Goal: Transaction & Acquisition: Register for event/course

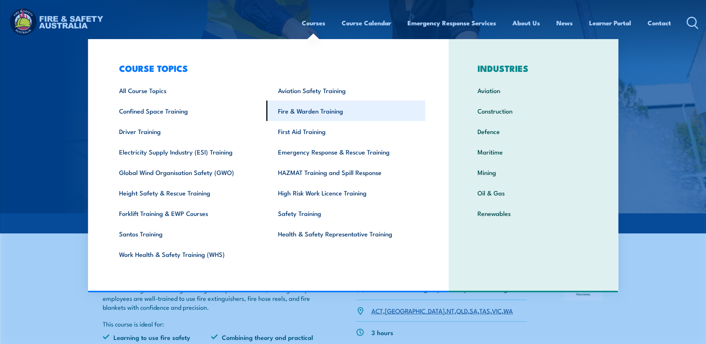
click at [299, 109] on link "Fire & Warden Training" at bounding box center [346, 111] width 159 height 20
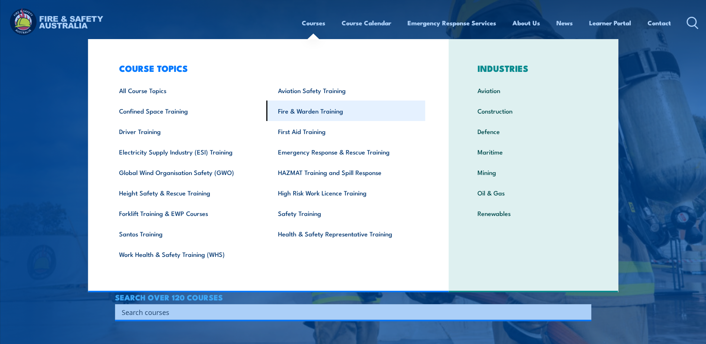
click at [297, 111] on link "Fire & Warden Training" at bounding box center [346, 111] width 159 height 20
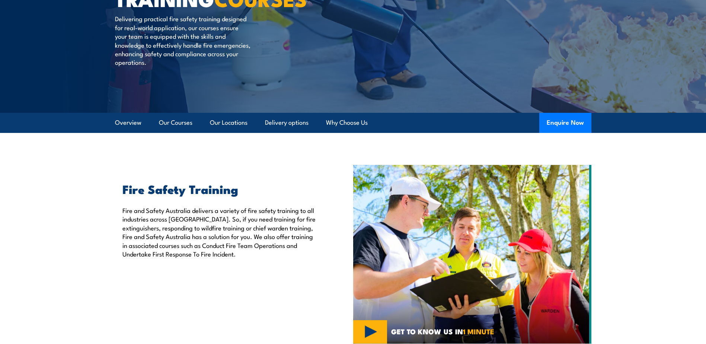
scroll to position [112, 0]
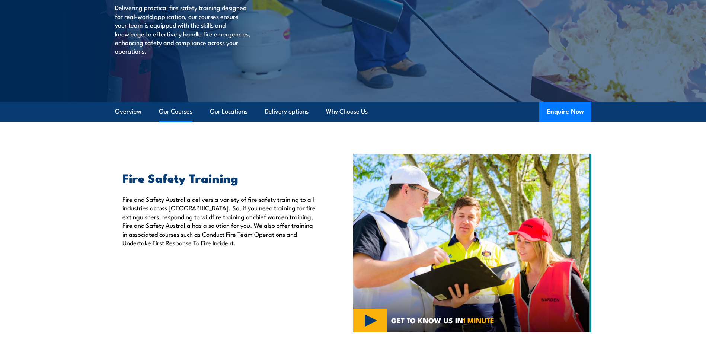
click at [176, 111] on link "Our Courses" at bounding box center [176, 112] width 34 height 20
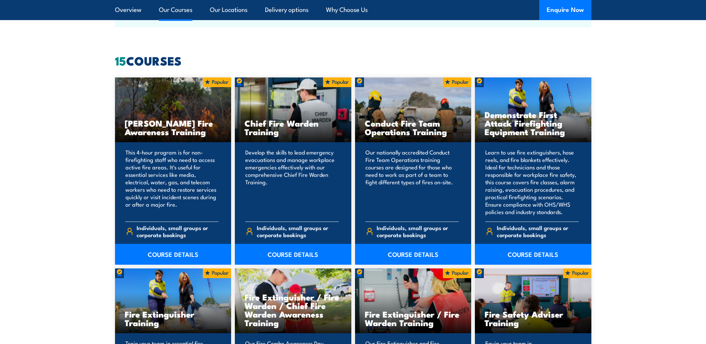
scroll to position [565, 0]
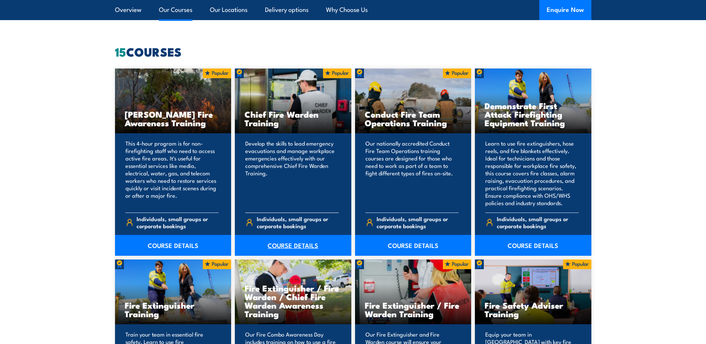
click at [294, 243] on link "COURSE DETAILS" at bounding box center [293, 245] width 117 height 21
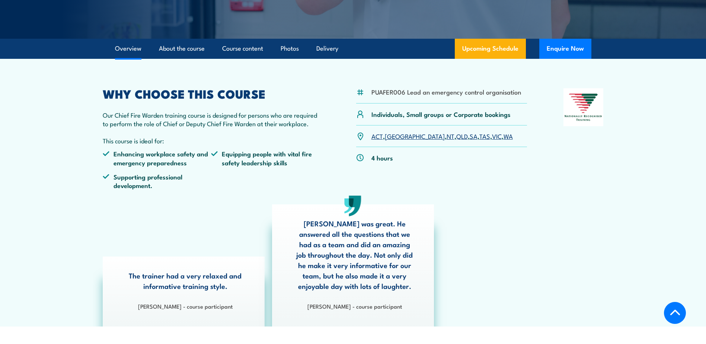
scroll to position [186, 0]
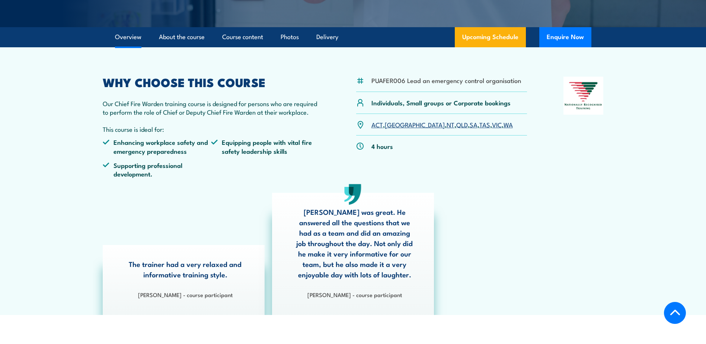
click at [492, 122] on link "VIC" at bounding box center [497, 124] width 10 height 9
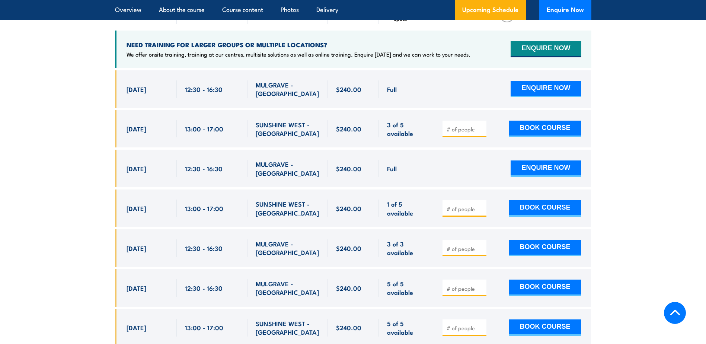
scroll to position [1403, 0]
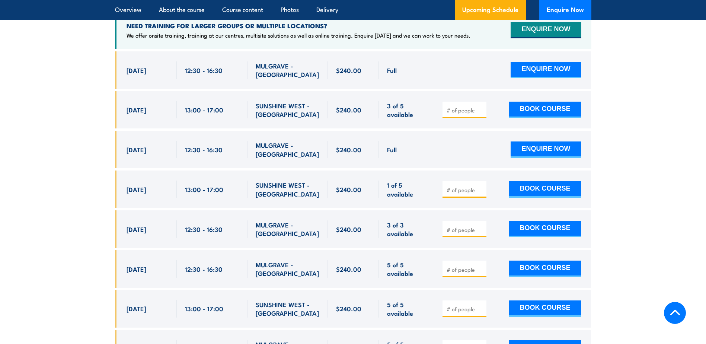
click at [458, 226] on input "number" at bounding box center [465, 229] width 37 height 7
type input "1"
click at [480, 226] on input "1" at bounding box center [465, 229] width 37 height 7
click at [541, 221] on button "BOOK COURSE" at bounding box center [545, 229] width 72 height 16
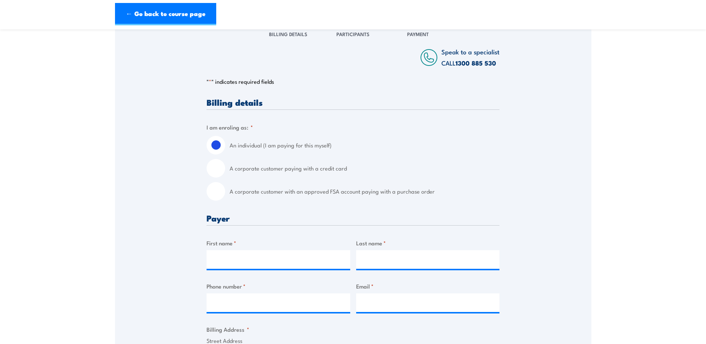
scroll to position [112, 0]
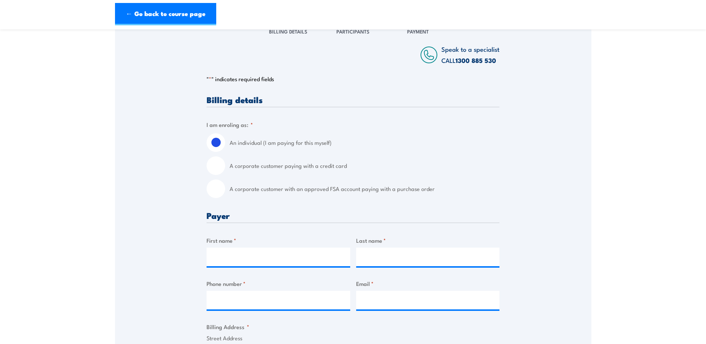
click at [217, 192] on input "A corporate customer with an approved FSA account paying with a purchase order" at bounding box center [216, 188] width 19 height 19
radio input "true"
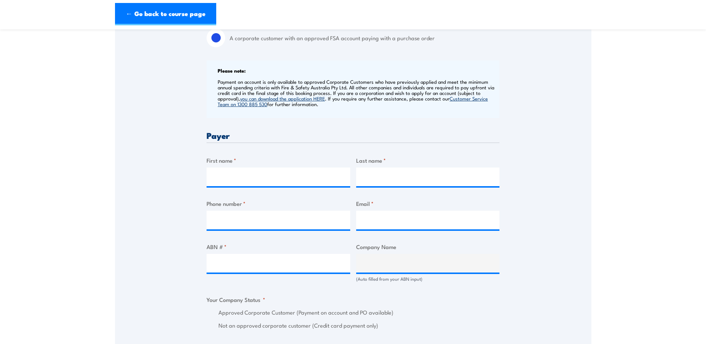
scroll to position [298, 0]
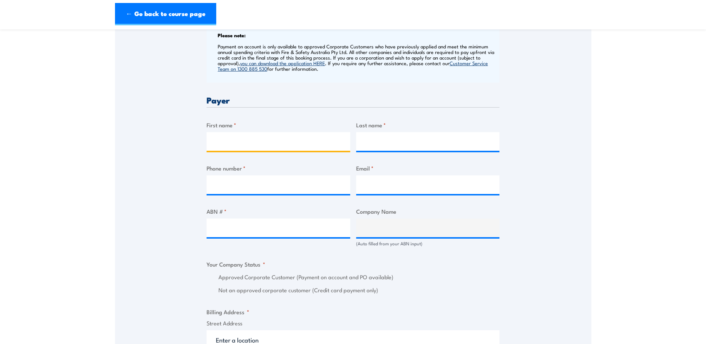
click at [231, 142] on input "First name *" at bounding box center [279, 141] width 144 height 19
click at [180, 138] on div "Speak to a specialist CALL 1300 885 530 CALL 1300 885 530 " * " indicates requi…" at bounding box center [353, 256] width 477 height 850
click at [227, 143] on input "First name *" at bounding box center [279, 141] width 144 height 19
click at [191, 147] on div "Speak to a specialist CALL 1300 885 530 CALL 1300 885 530 " * " indicates requi…" at bounding box center [353, 256] width 477 height 850
click at [229, 140] on input "First name *" at bounding box center [279, 141] width 144 height 19
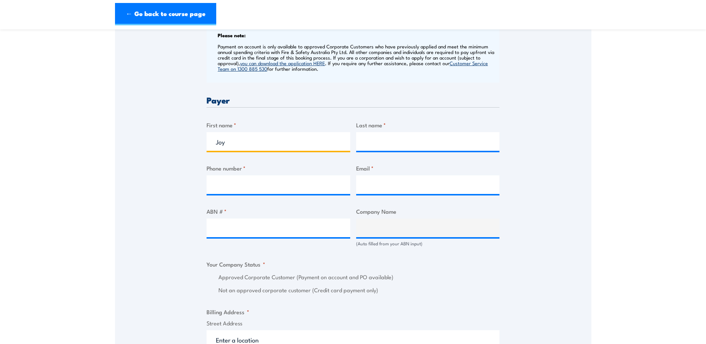
type input "[PERSON_NAME]"
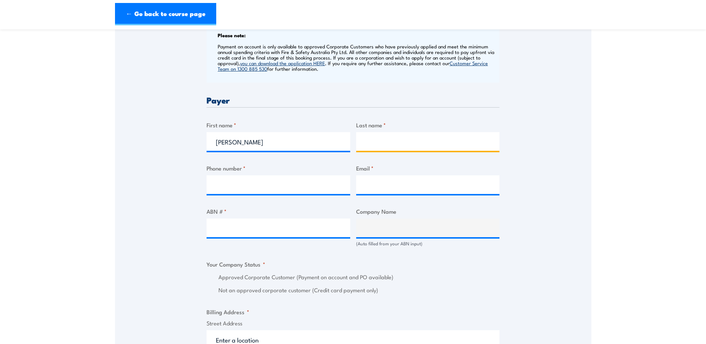
type input "Pow"
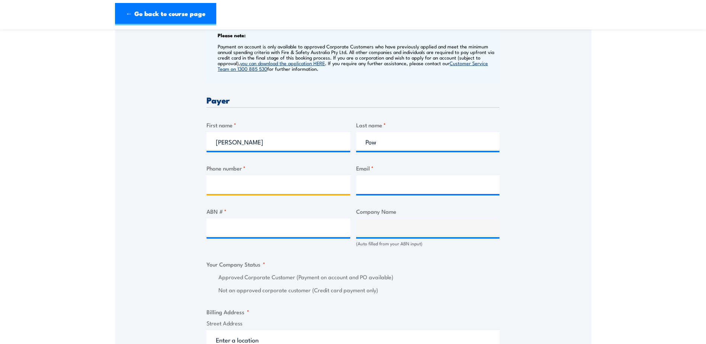
type input "0397225223"
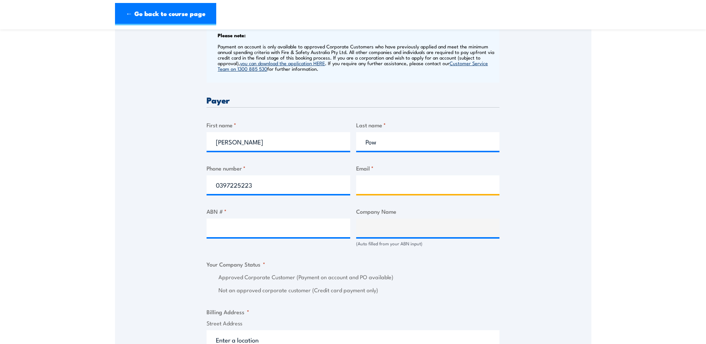
type input "[PERSON_NAME][EMAIL_ADDRESS][DOMAIN_NAME]"
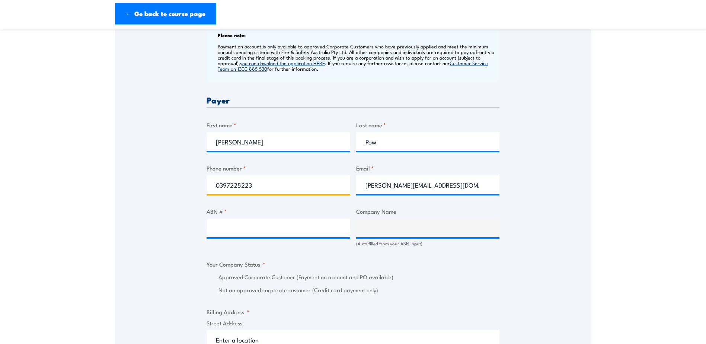
click at [261, 188] on input "0397225223" at bounding box center [279, 184] width 144 height 19
click at [316, 187] on input "0397225223" at bounding box center [279, 184] width 144 height 19
click at [208, 231] on input "ABN # *" at bounding box center [279, 228] width 144 height 19
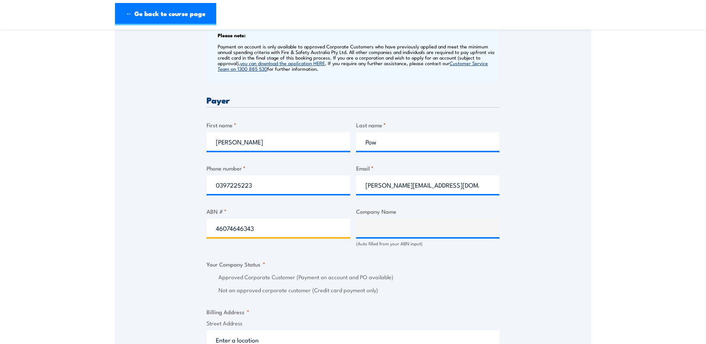
type input "46074646343"
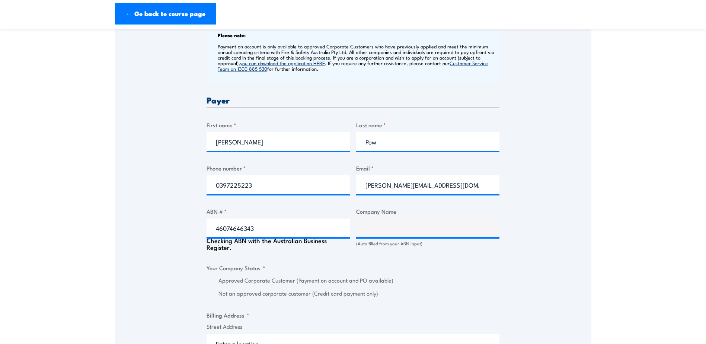
scroll to position [302, 0]
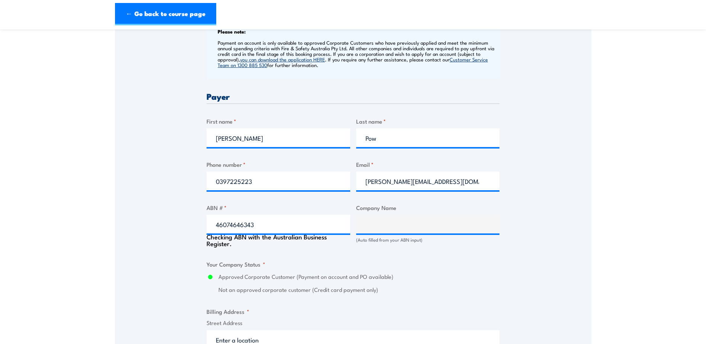
type input "PLACARD PTY LTD"
radio input "true"
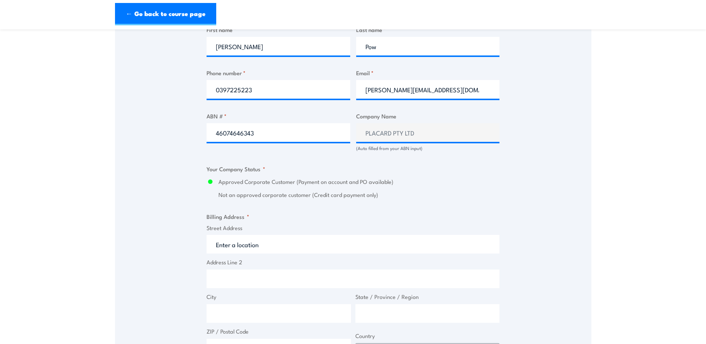
scroll to position [413, 0]
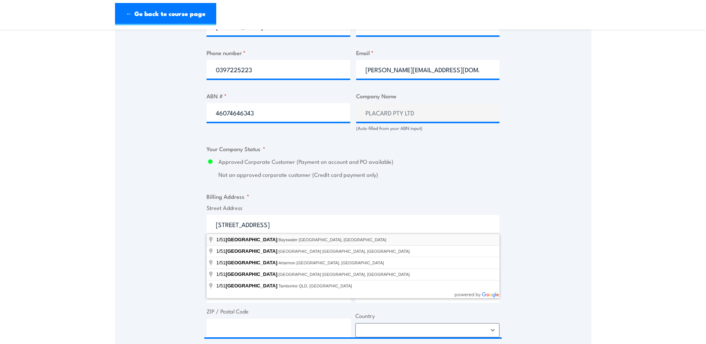
type input "1/51 Jersey Road, Bayswater VIC, Australia"
type input "51 Jersey Rd"
type input "Bayswater"
type input "Victoria"
type input "3153"
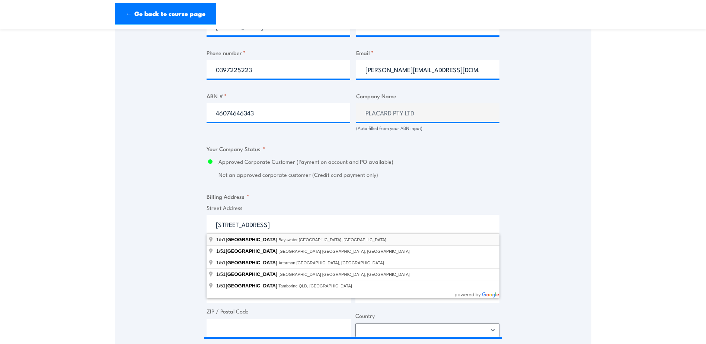
select select "Australia"
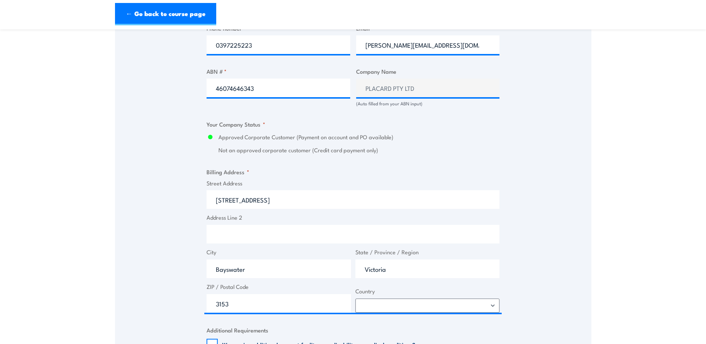
scroll to position [488, 0]
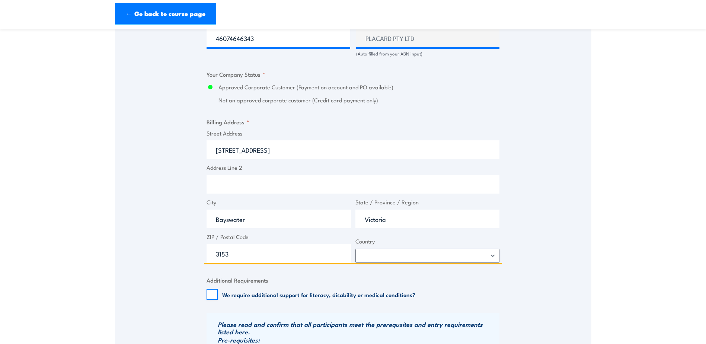
click at [213, 152] on input "51 Jersey Rd" at bounding box center [353, 149] width 293 height 19
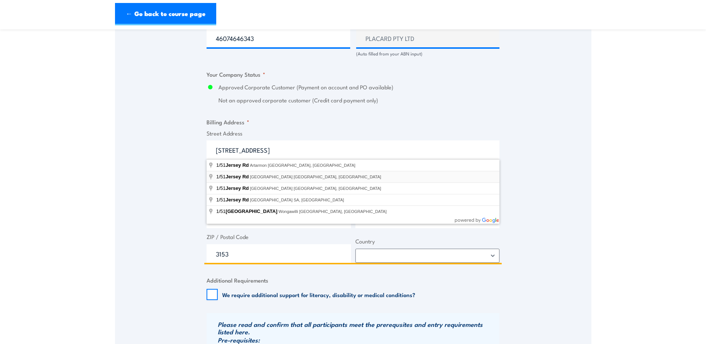
type input "1/51 Jersey Rd"
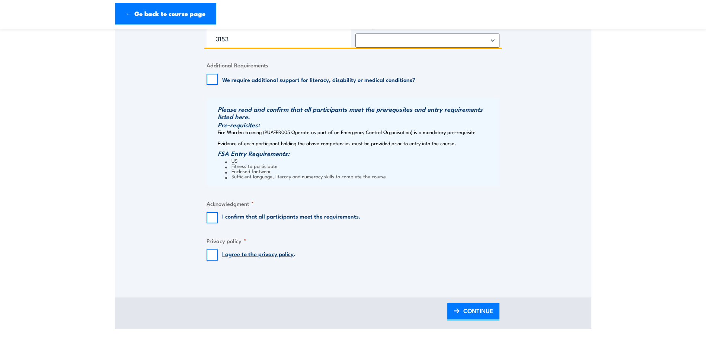
scroll to position [711, 0]
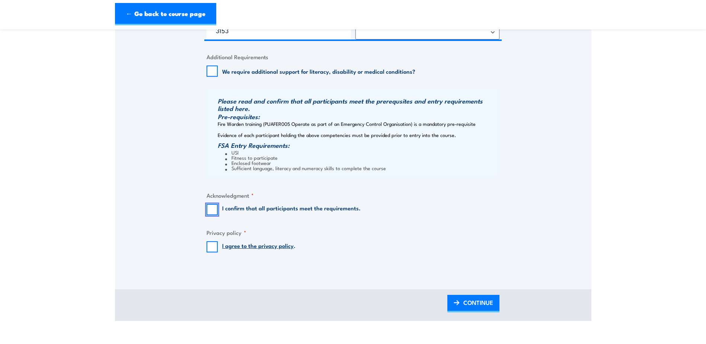
click at [213, 211] on input "I confirm that all participants meet the requirements." at bounding box center [212, 209] width 11 height 11
checkbox input "true"
click at [211, 249] on input "I agree to the privacy policy ." at bounding box center [212, 246] width 11 height 11
checkbox input "true"
click at [480, 302] on span "CONTINUE" at bounding box center [479, 303] width 30 height 20
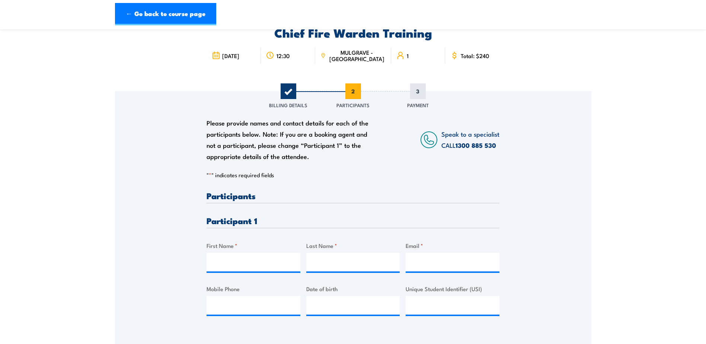
scroll to position [112, 0]
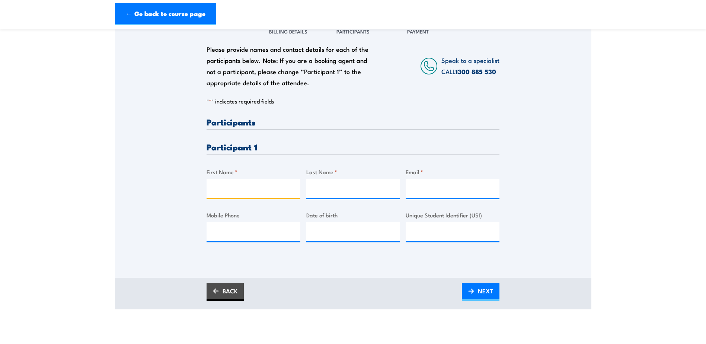
click at [238, 192] on input "First Name *" at bounding box center [254, 188] width 94 height 19
type input "Pietro"
type input "Carnovale"
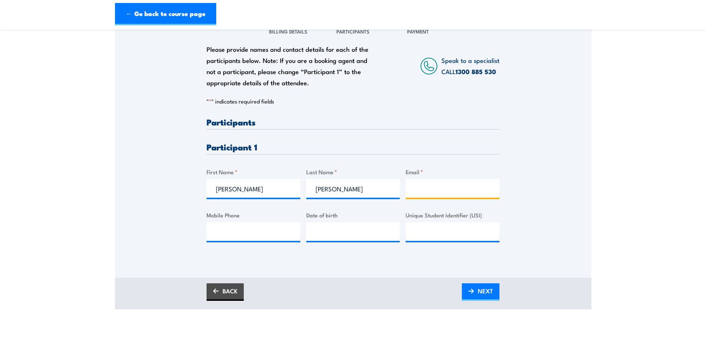
drag, startPoint x: 427, startPoint y: 180, endPoint x: 421, endPoint y: 190, distance: 11.2
click at [421, 190] on input "Email *" at bounding box center [453, 188] width 94 height 19
paste input "amcarnovale@bigpond.com"
type input "amcarnovale@bigpond.com"
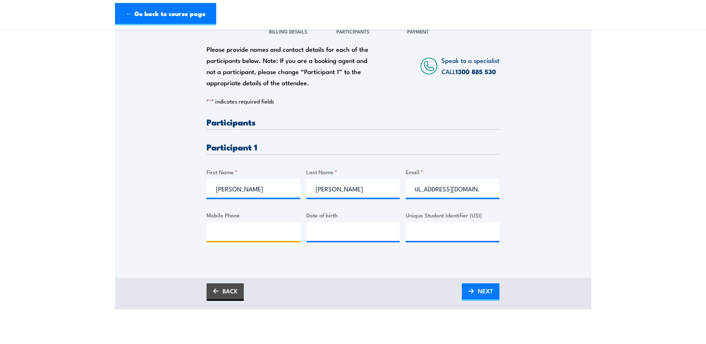
scroll to position [0, 0]
drag, startPoint x: 229, startPoint y: 227, endPoint x: 230, endPoint y: 231, distance: 4.2
click at [229, 227] on input "Mobile Phone" at bounding box center [254, 231] width 94 height 19
paste input "0451 151 922"
type input "0451 151 922"
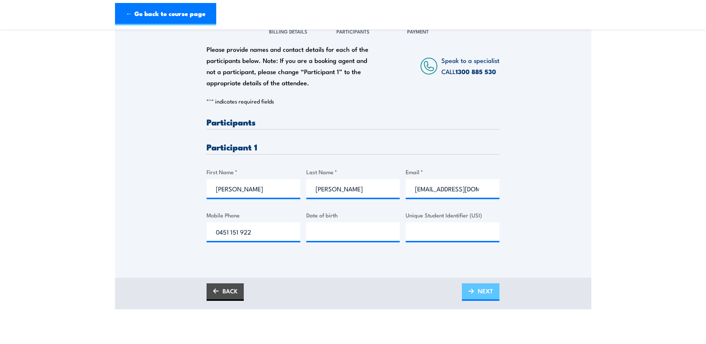
click at [482, 289] on span "NEXT" at bounding box center [485, 291] width 15 height 20
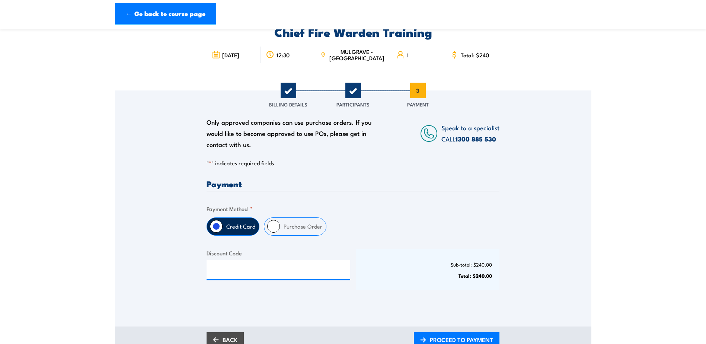
scroll to position [74, 0]
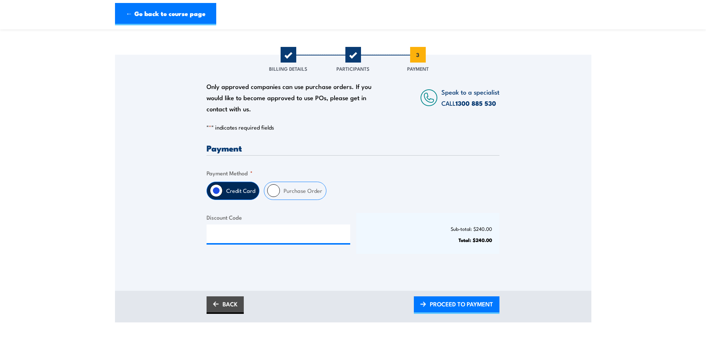
click at [299, 189] on label "Purchase Order" at bounding box center [303, 190] width 46 height 17
click at [280, 189] on input "Purchase Order" at bounding box center [273, 190] width 13 height 13
radio input "true"
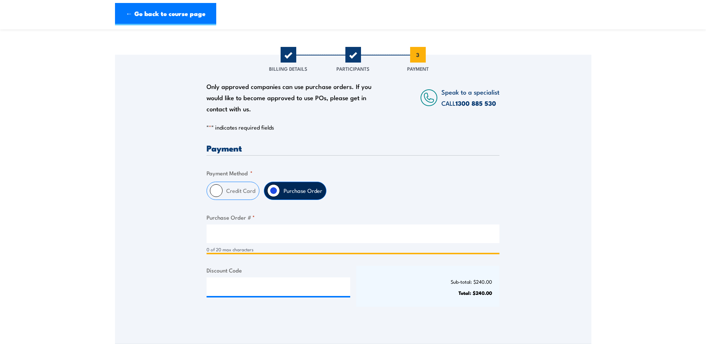
drag, startPoint x: 306, startPoint y: 230, endPoint x: 386, endPoint y: 233, distance: 80.5
click at [306, 229] on input "Purchase Order # *" at bounding box center [353, 234] width 293 height 19
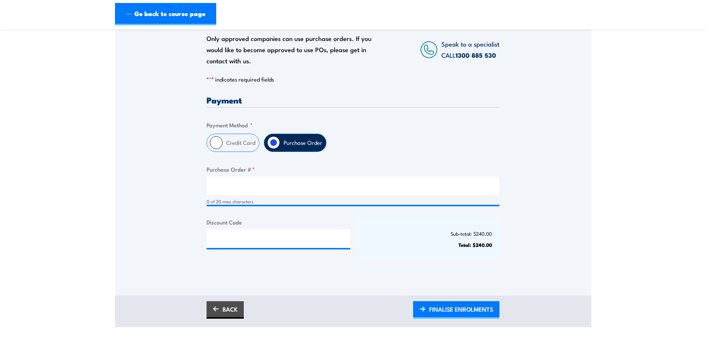
scroll to position [186, 0]
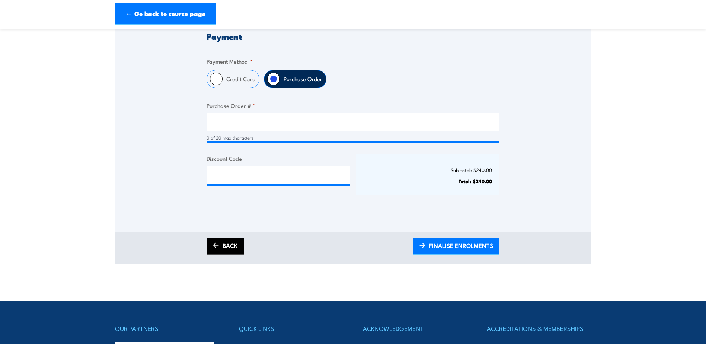
click at [225, 245] on link "BACK" at bounding box center [225, 246] width 37 height 17
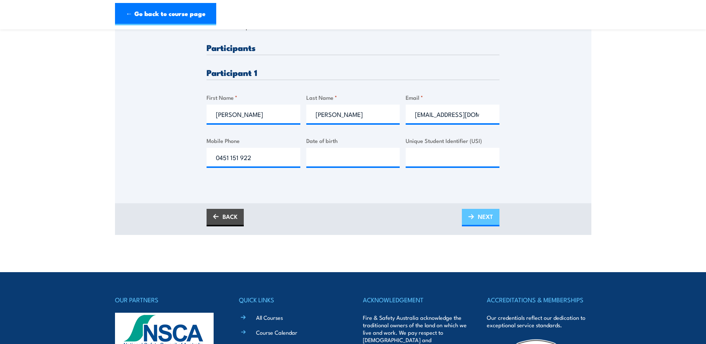
click at [471, 220] on link "NEXT" at bounding box center [481, 217] width 38 height 17
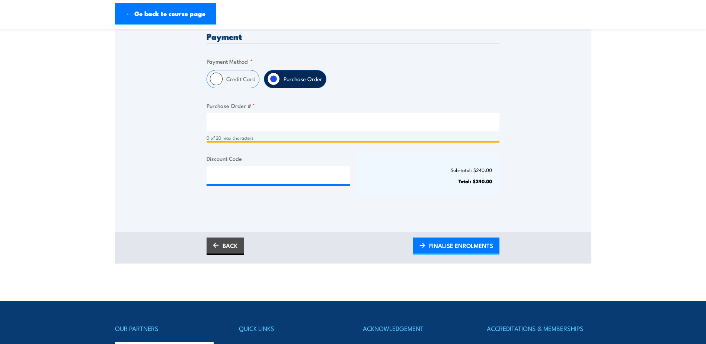
click at [300, 123] on input "Purchase Order # *" at bounding box center [353, 122] width 293 height 19
type input "P"
type input "P197562"
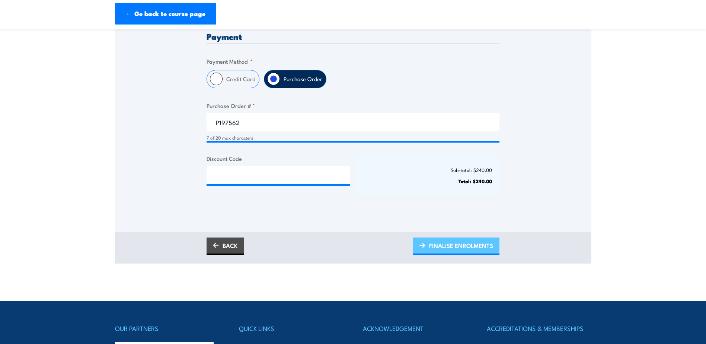
click at [456, 244] on span "FINALISE ENROLMENTS" at bounding box center [461, 246] width 64 height 20
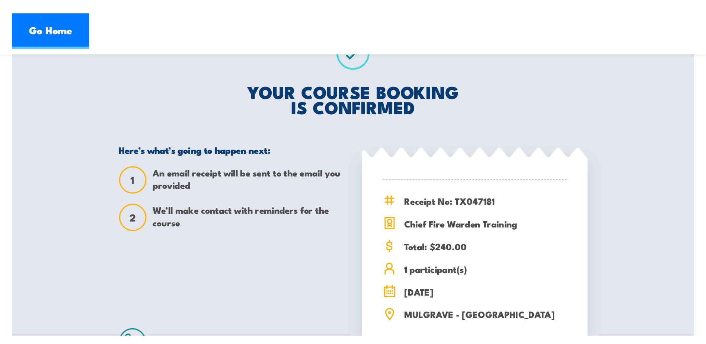
scroll to position [149, 0]
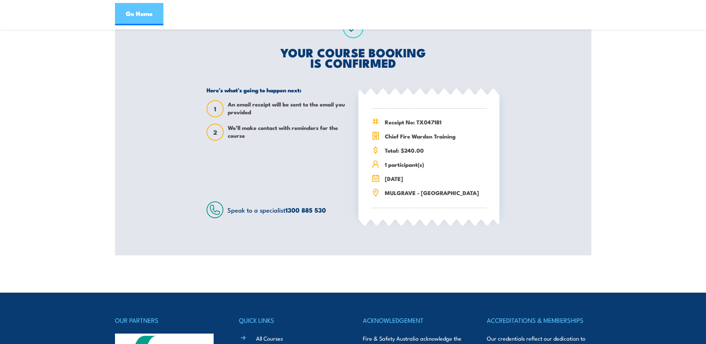
click at [143, 10] on link "Go Home" at bounding box center [139, 14] width 48 height 22
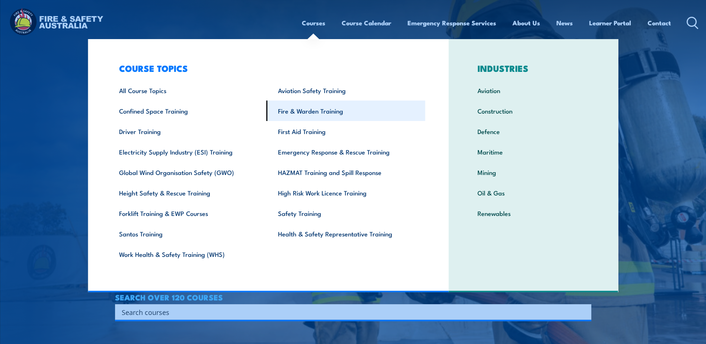
click at [293, 112] on link "Fire & Warden Training" at bounding box center [346, 111] width 159 height 20
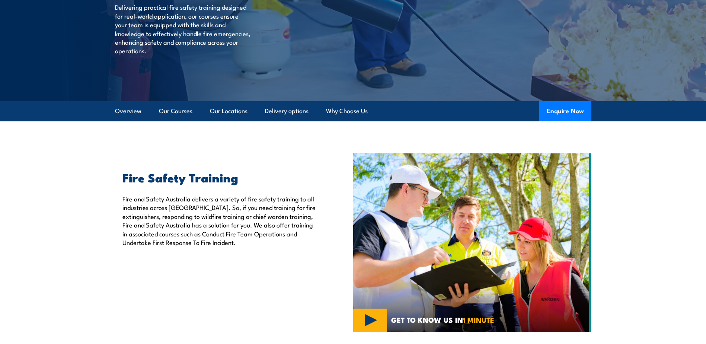
scroll to position [112, 0]
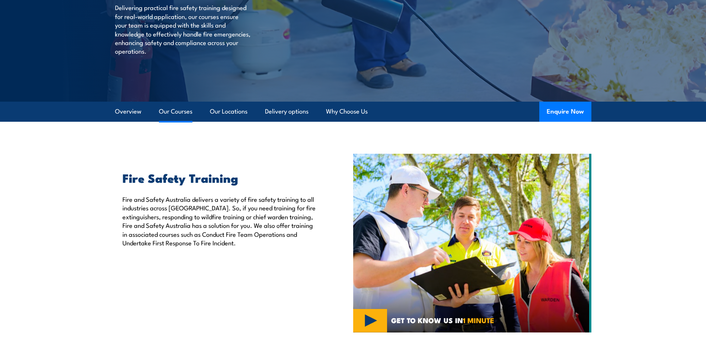
click at [174, 111] on link "Our Courses" at bounding box center [176, 112] width 34 height 20
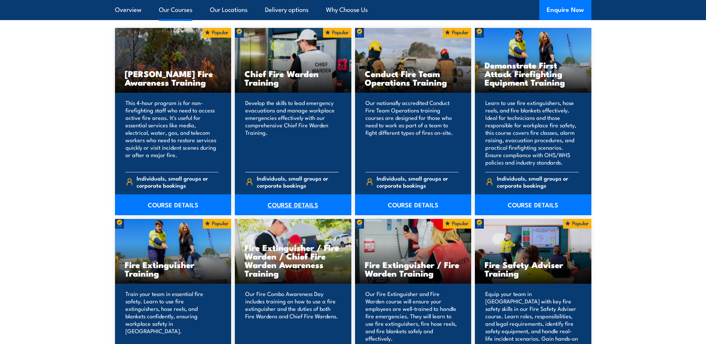
scroll to position [677, 0]
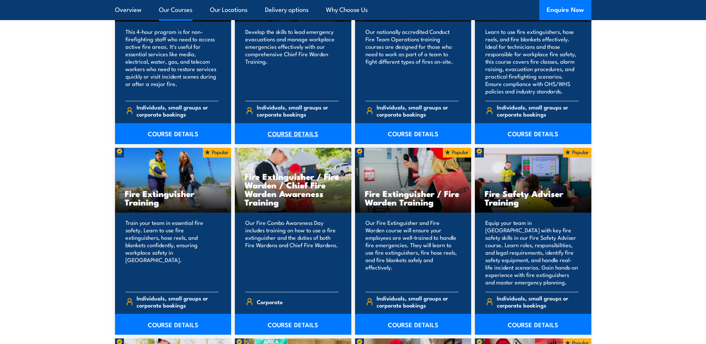
click at [289, 130] on link "COURSE DETAILS" at bounding box center [293, 133] width 117 height 21
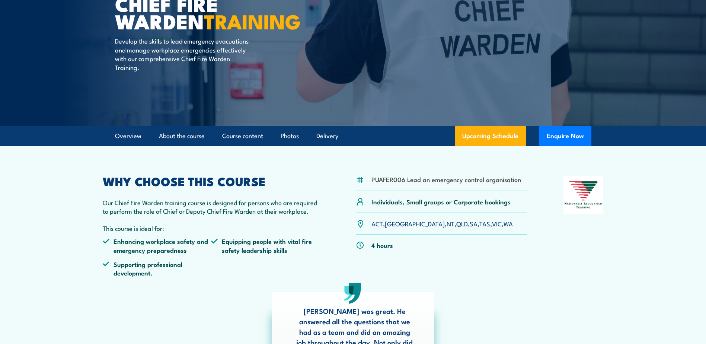
scroll to position [112, 0]
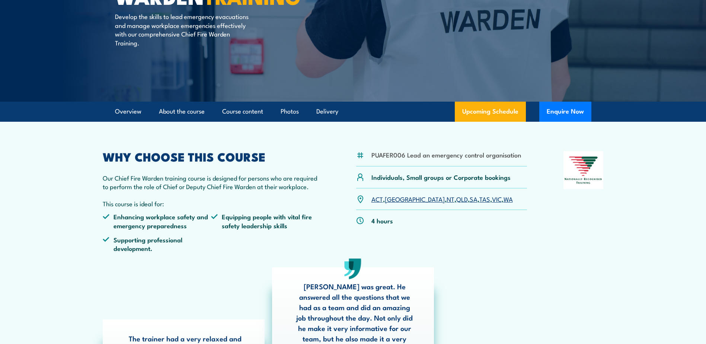
click at [492, 197] on link "VIC" at bounding box center [497, 198] width 10 height 9
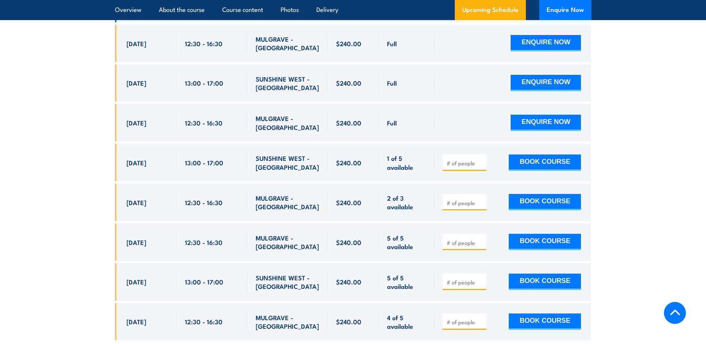
scroll to position [1440, 0]
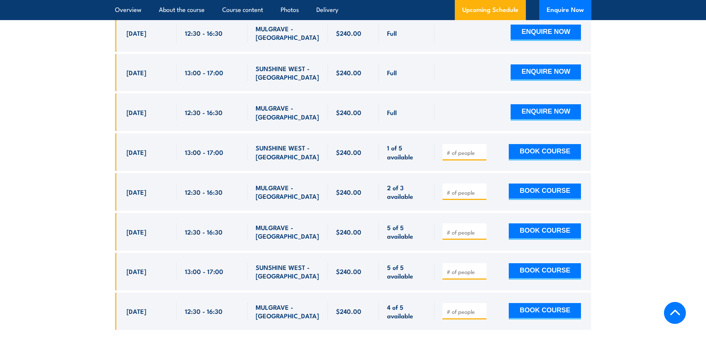
click at [458, 229] on input "number" at bounding box center [465, 232] width 37 height 7
type input "1"
click at [481, 229] on input "1" at bounding box center [465, 232] width 37 height 7
click at [535, 223] on button "BOOK COURSE" at bounding box center [545, 231] width 72 height 16
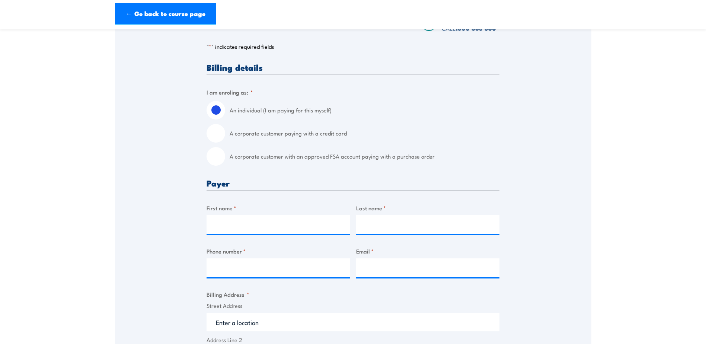
scroll to position [149, 0]
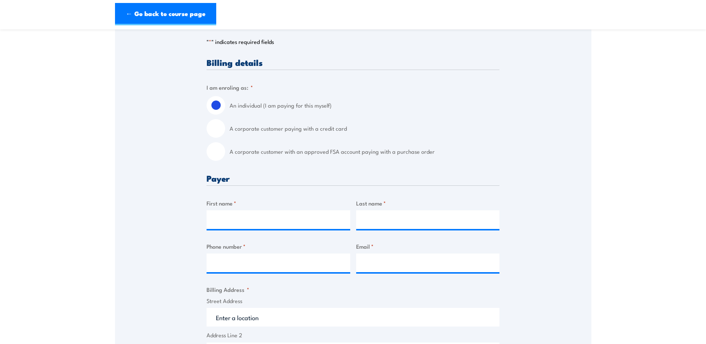
click at [219, 155] on input "A corporate customer with an approved FSA account paying with a purchase order" at bounding box center [216, 151] width 19 height 19
radio input "true"
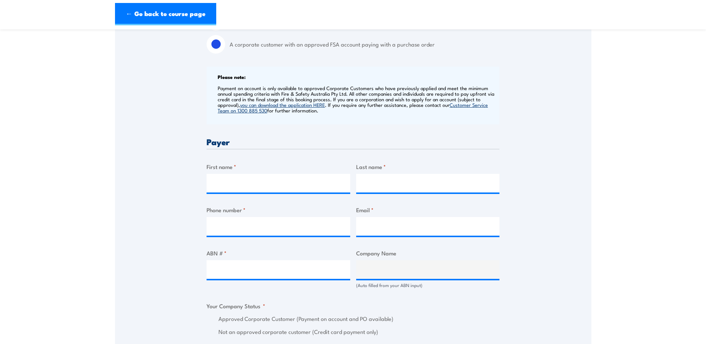
scroll to position [261, 0]
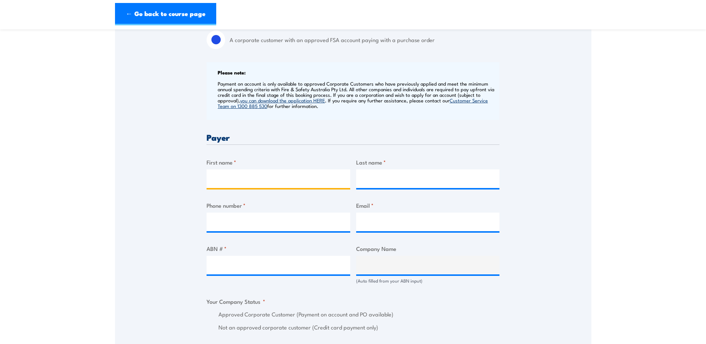
click at [281, 181] on input "First name *" at bounding box center [279, 178] width 144 height 19
type input "[PERSON_NAME]"
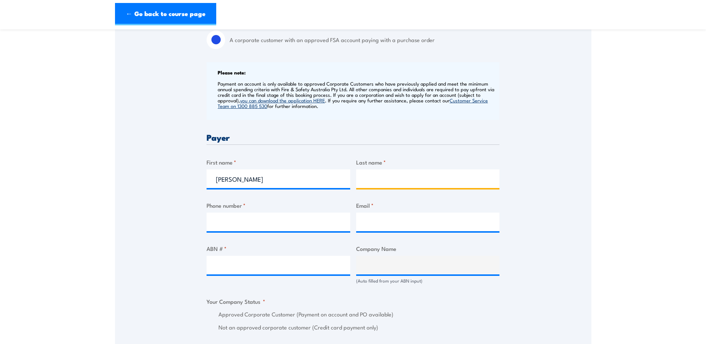
type input "Pow"
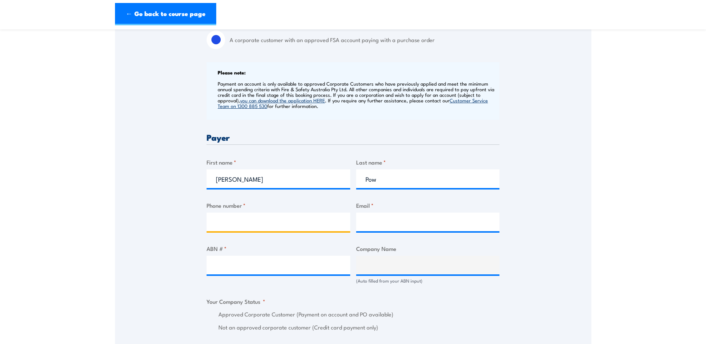
type input "0397225223"
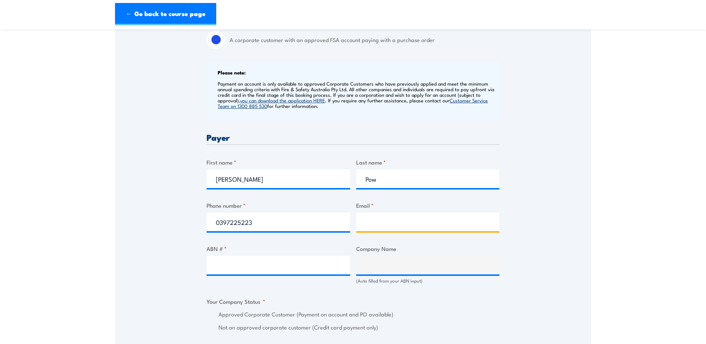
type input "[PERSON_NAME][EMAIL_ADDRESS][DOMAIN_NAME]"
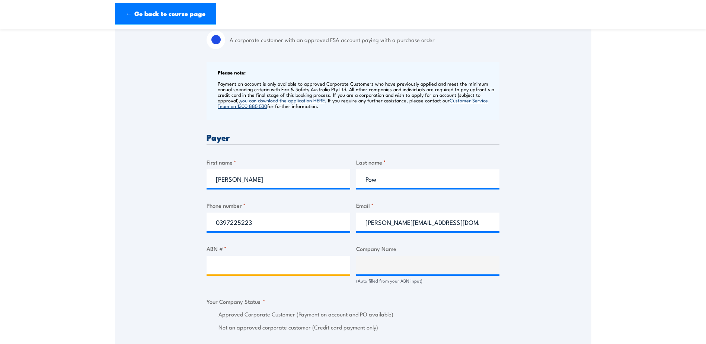
click at [257, 268] on input "ABN # *" at bounding box center [279, 265] width 144 height 19
type input "46074646343"
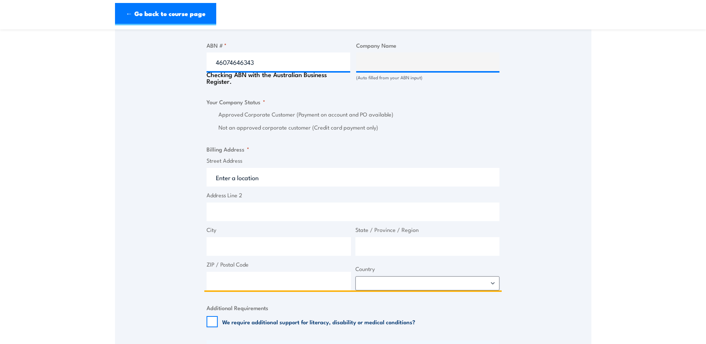
scroll to position [469, 0]
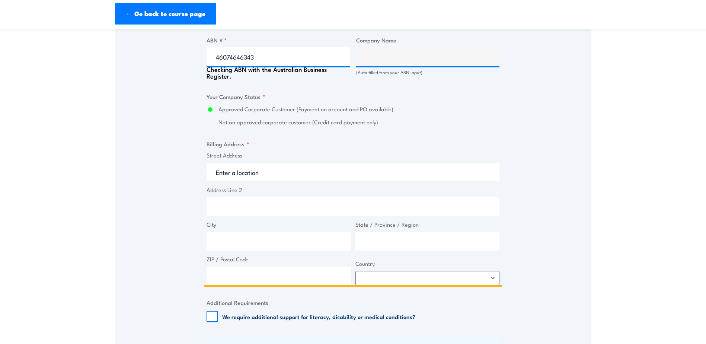
type input "PLACARD PTY LTD"
radio input "true"
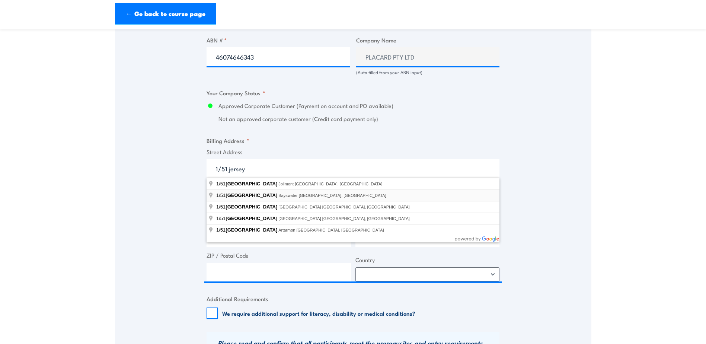
type input "1/51 Jersey Road, Bayswater VIC, Australia"
type input "51 Jersey Rd"
type input "Bayswater"
type input "Victoria"
type input "3153"
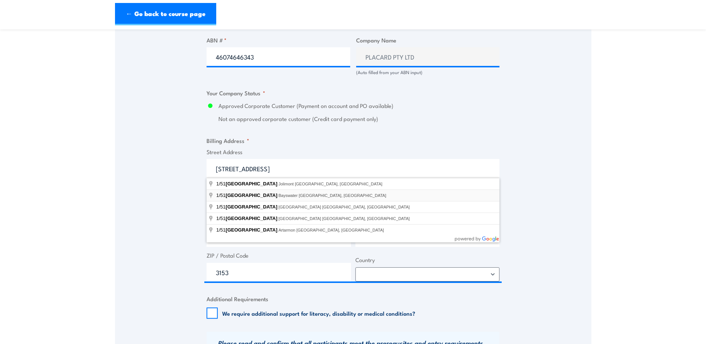
select select "Australia"
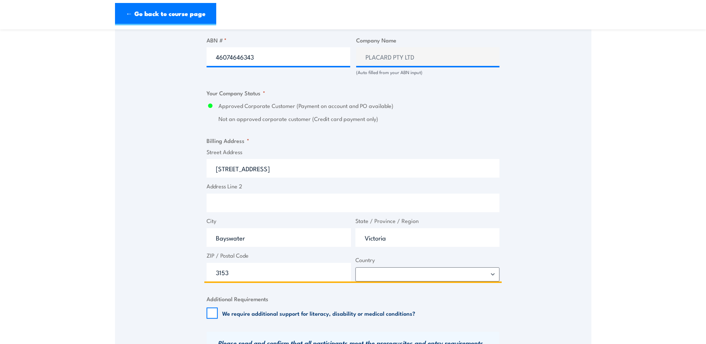
click at [215, 167] on input "51 Jersey Rd" at bounding box center [353, 168] width 293 height 19
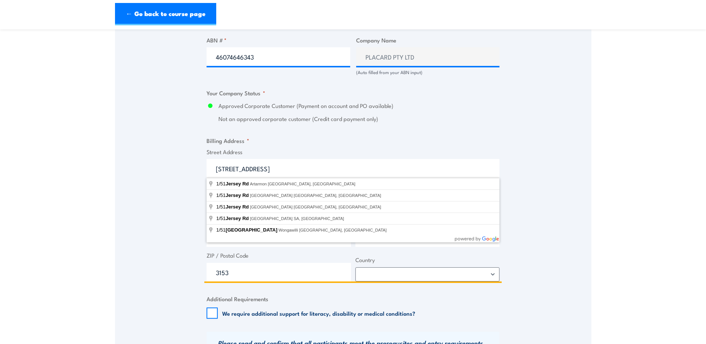
type input "1/51 Jersey Rd"
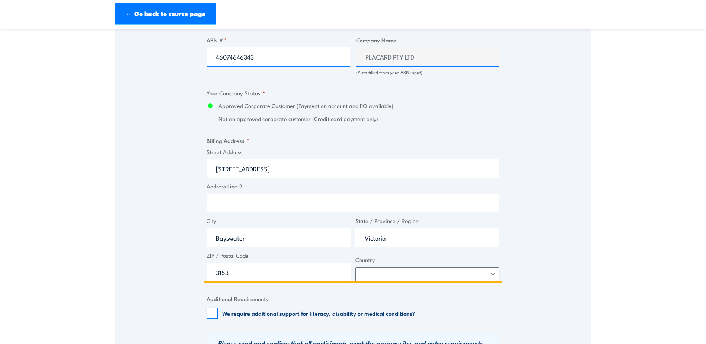
click at [337, 276] on input "3153" at bounding box center [279, 272] width 144 height 19
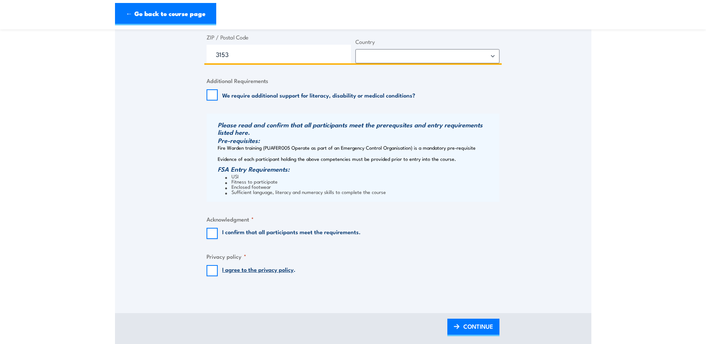
scroll to position [730, 0]
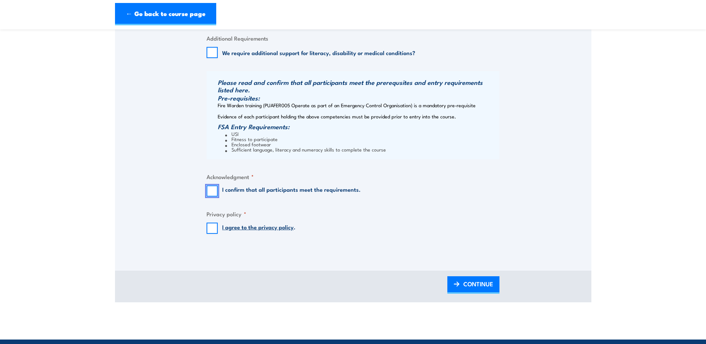
click at [210, 190] on input "I confirm that all participants meet the requirements." at bounding box center [212, 190] width 11 height 11
checkbox input "true"
click at [214, 230] on input "I agree to the privacy policy ." at bounding box center [212, 228] width 11 height 11
checkbox input "true"
click at [474, 284] on span "CONTINUE" at bounding box center [479, 284] width 30 height 20
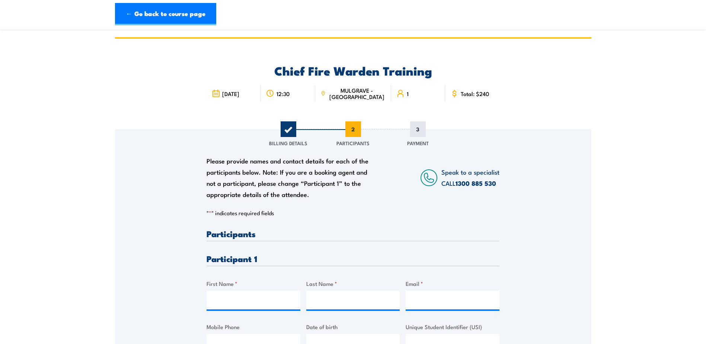
scroll to position [112, 0]
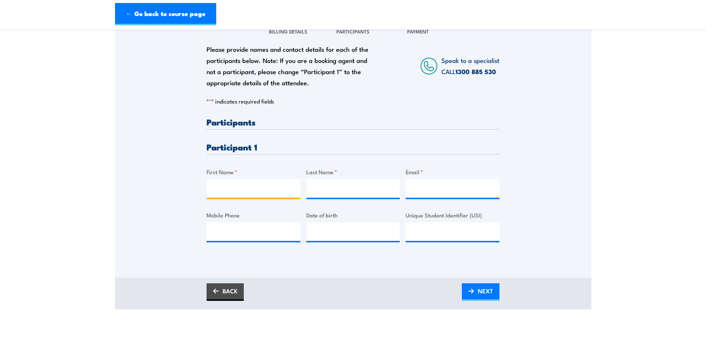
click at [216, 187] on input "First Name *" at bounding box center [254, 188] width 94 height 19
type input "Rahmat"
type input "Shah"
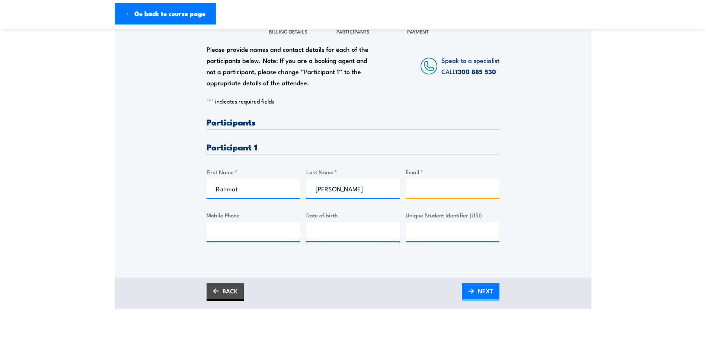
type input "rahmatshah@gmail.com"
type input "0487182945"
click at [475, 293] on link "NEXT" at bounding box center [481, 291] width 38 height 17
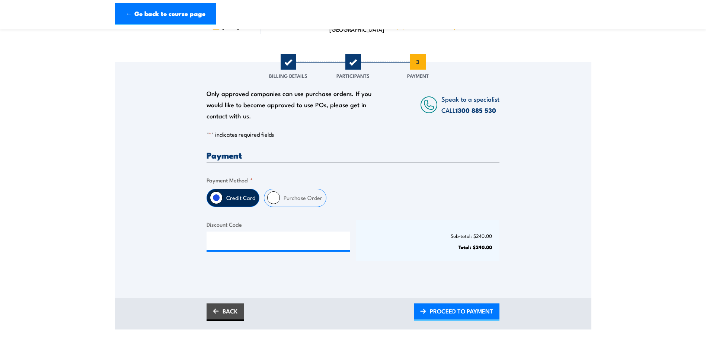
scroll to position [74, 0]
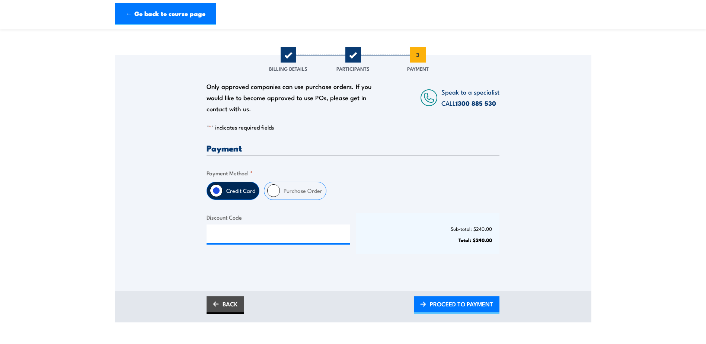
click at [271, 188] on input "Purchase Order" at bounding box center [273, 190] width 13 height 13
radio input "true"
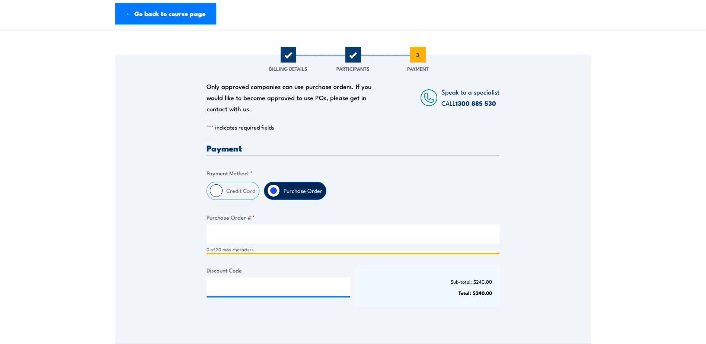
click at [241, 236] on input "Purchase Order # *" at bounding box center [353, 234] width 293 height 19
paste input "197565"
type input "197565"
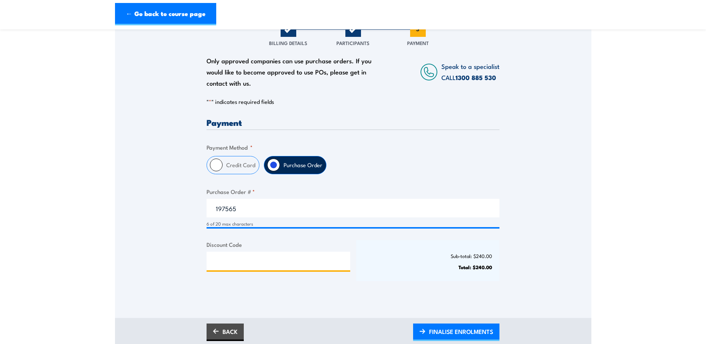
scroll to position [149, 0]
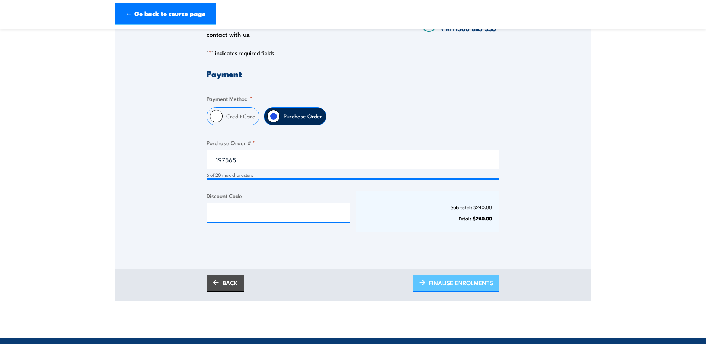
click at [462, 285] on span "FINALISE ENROLMENTS" at bounding box center [461, 283] width 64 height 20
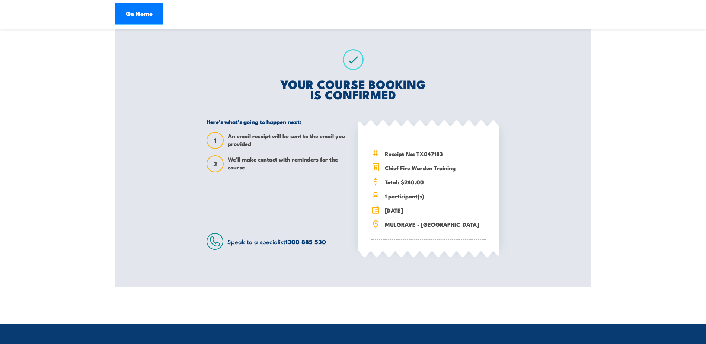
scroll to position [112, 0]
